Goal: Go to known website: Access a specific website the user already knows

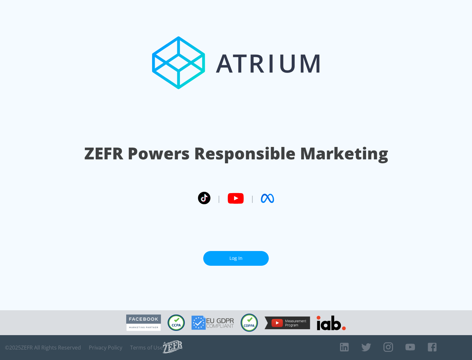
click at [236, 259] on link "Log In" at bounding box center [236, 258] width 66 height 15
